Goal: Task Accomplishment & Management: Use online tool/utility

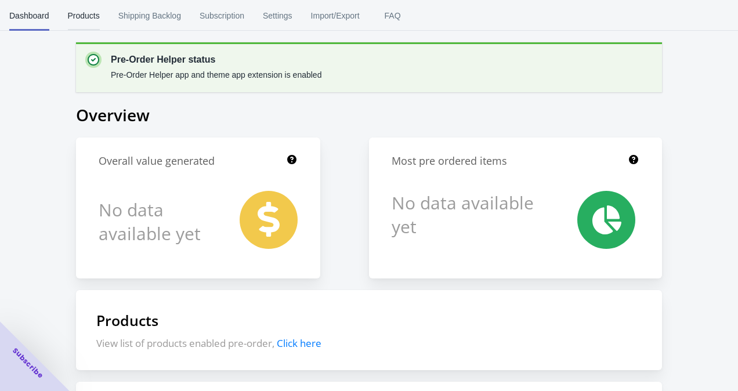
click at [91, 15] on span "Products" at bounding box center [84, 16] width 32 height 30
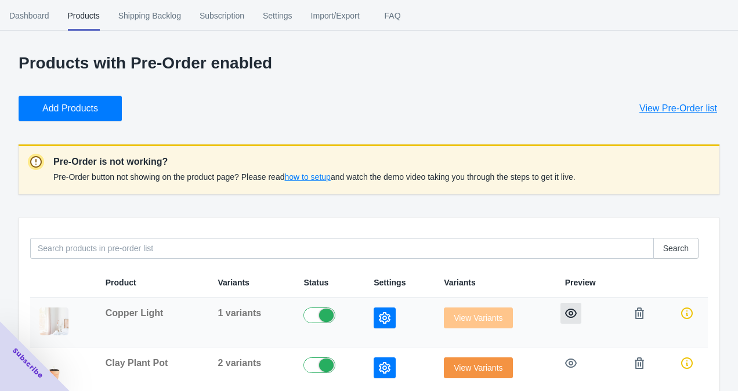
click at [569, 312] on icon "button" at bounding box center [571, 313] width 12 height 9
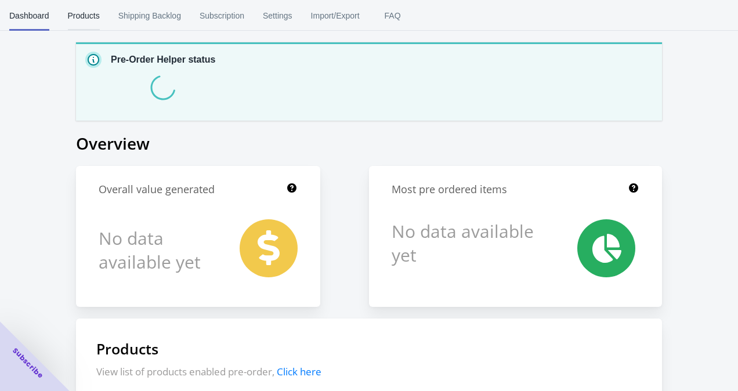
click at [85, 13] on span "Products" at bounding box center [84, 16] width 32 height 30
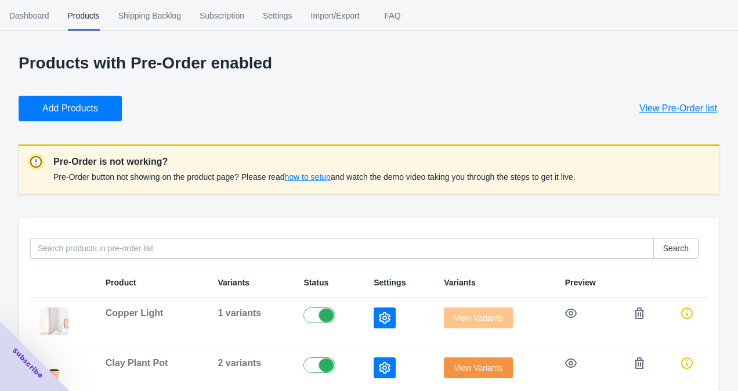
scroll to position [30, 0]
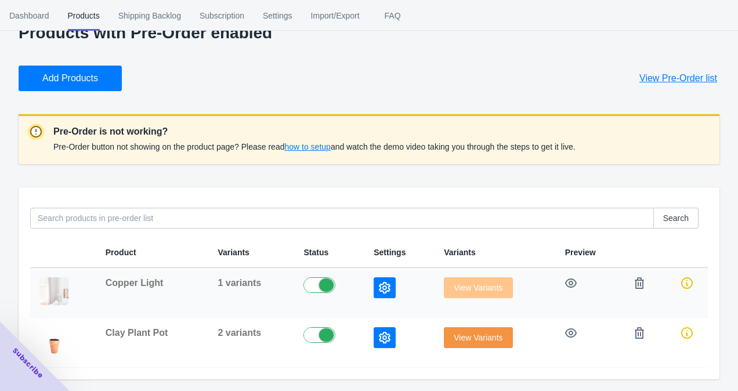
click at [383, 289] on icon "button" at bounding box center [385, 288] width 12 height 12
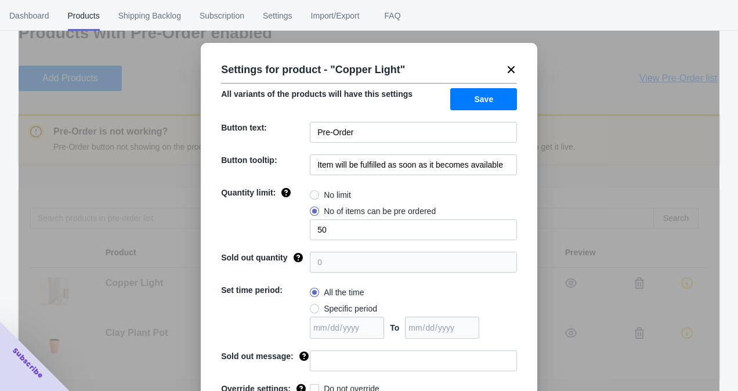
click at [516, 71] on icon at bounding box center [512, 70] width 12 height 12
